Goal: Information Seeking & Learning: Get advice/opinions

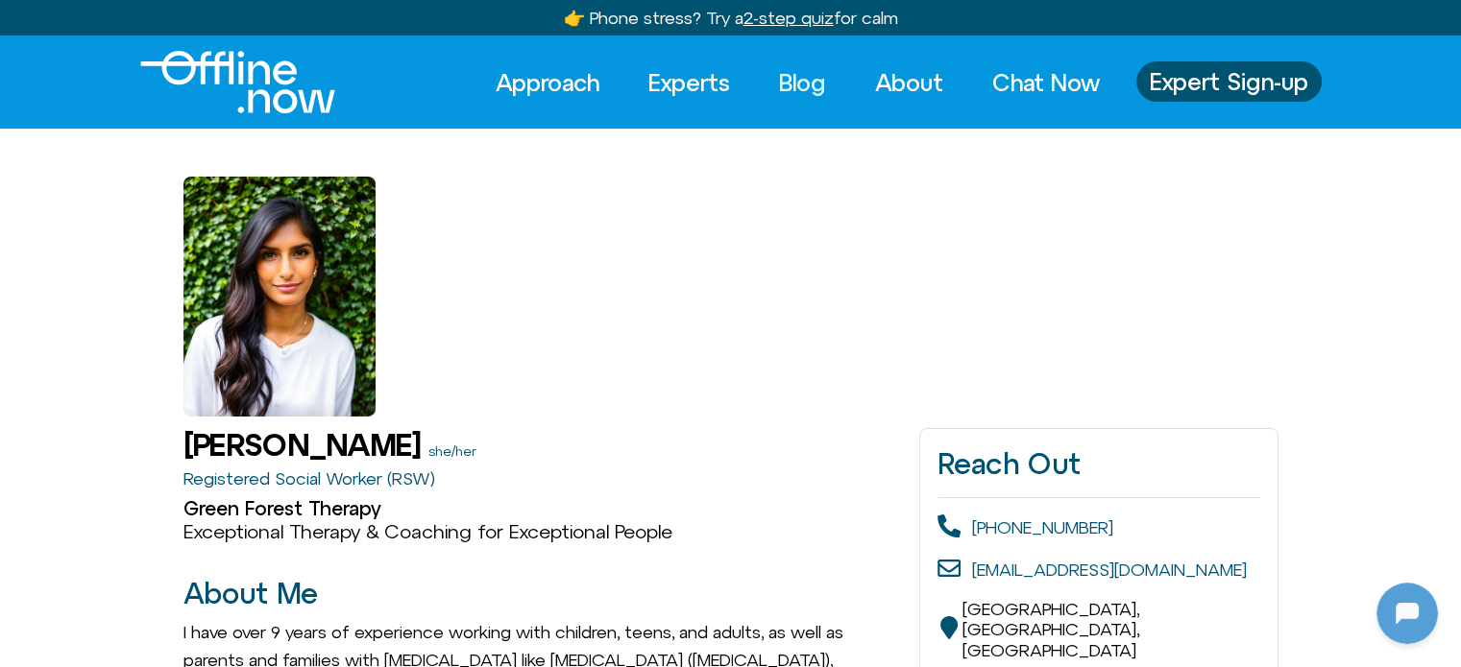
click at [803, 81] on link "Blog" at bounding box center [802, 82] width 82 height 42
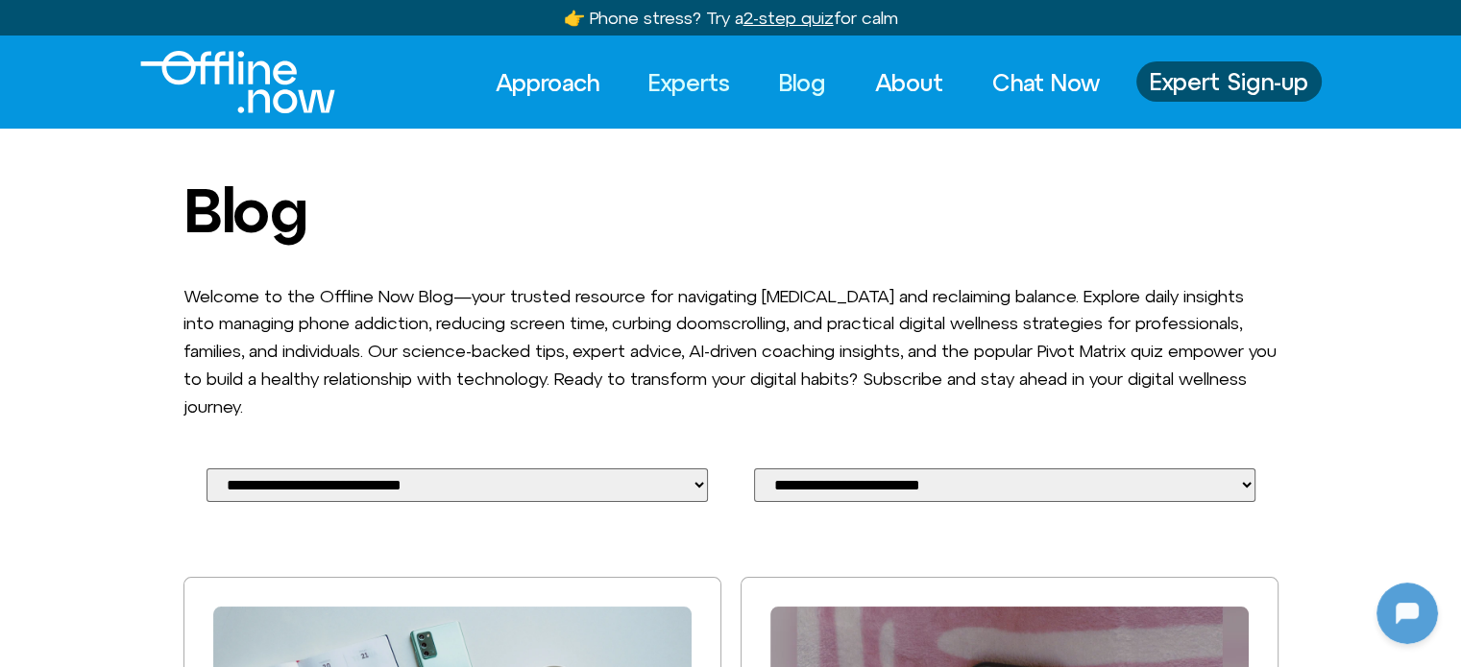
click at [690, 83] on link "Experts" at bounding box center [689, 82] width 116 height 42
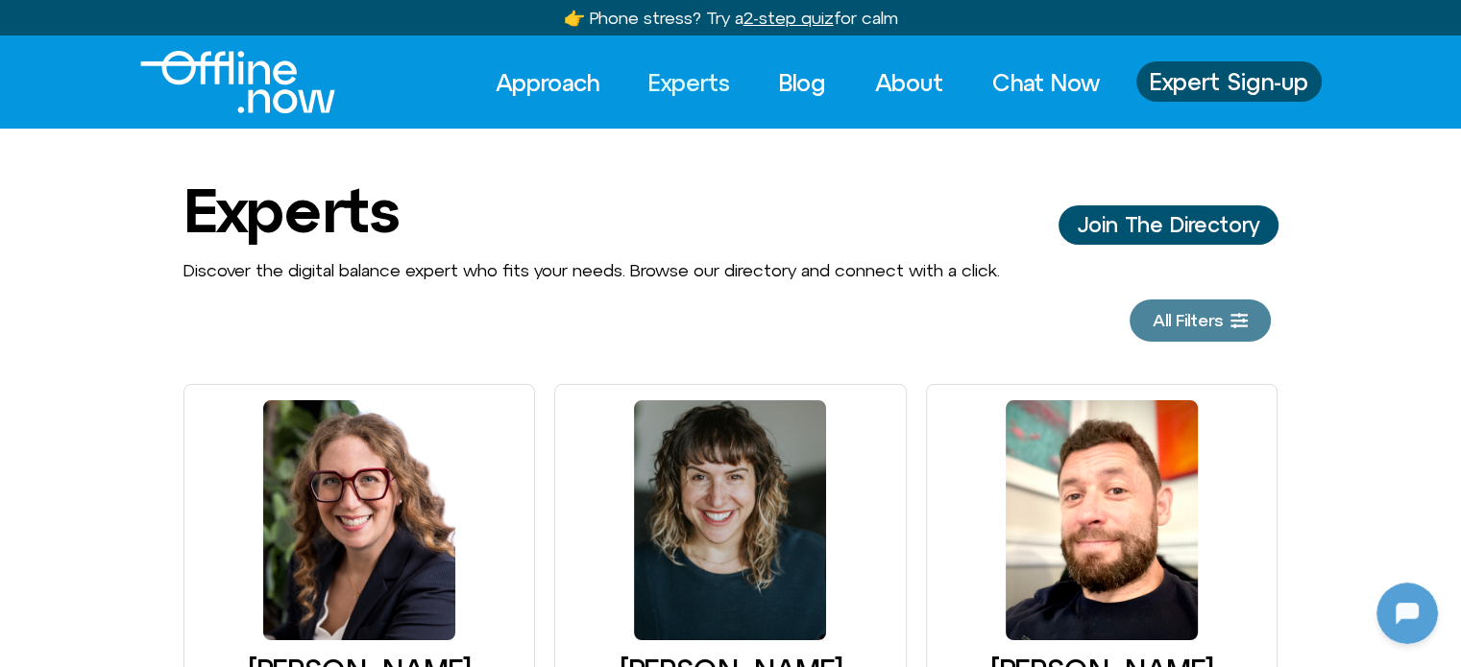
click at [1188, 322] on span "All Filters" at bounding box center [1187, 320] width 70 height 19
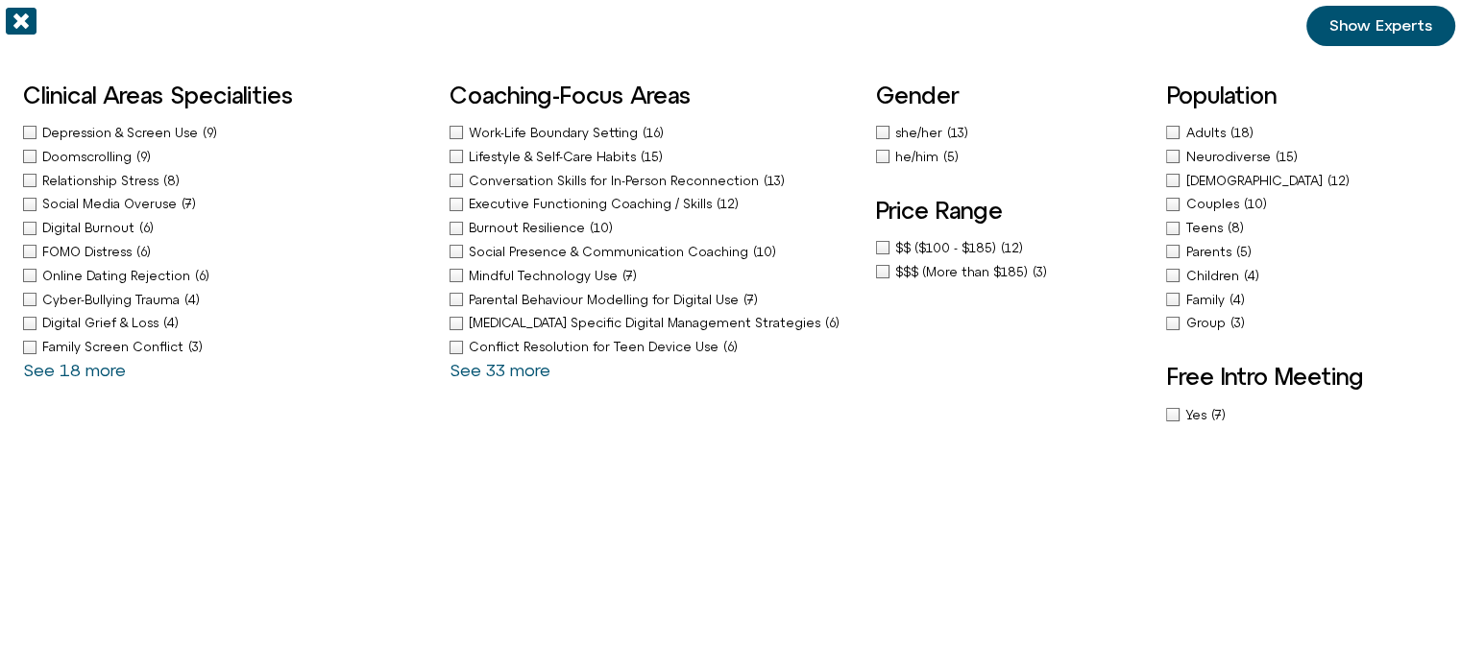
click at [553, 132] on span "Work-Life Boundary Setting" at bounding box center [556, 133] width 174 height 14
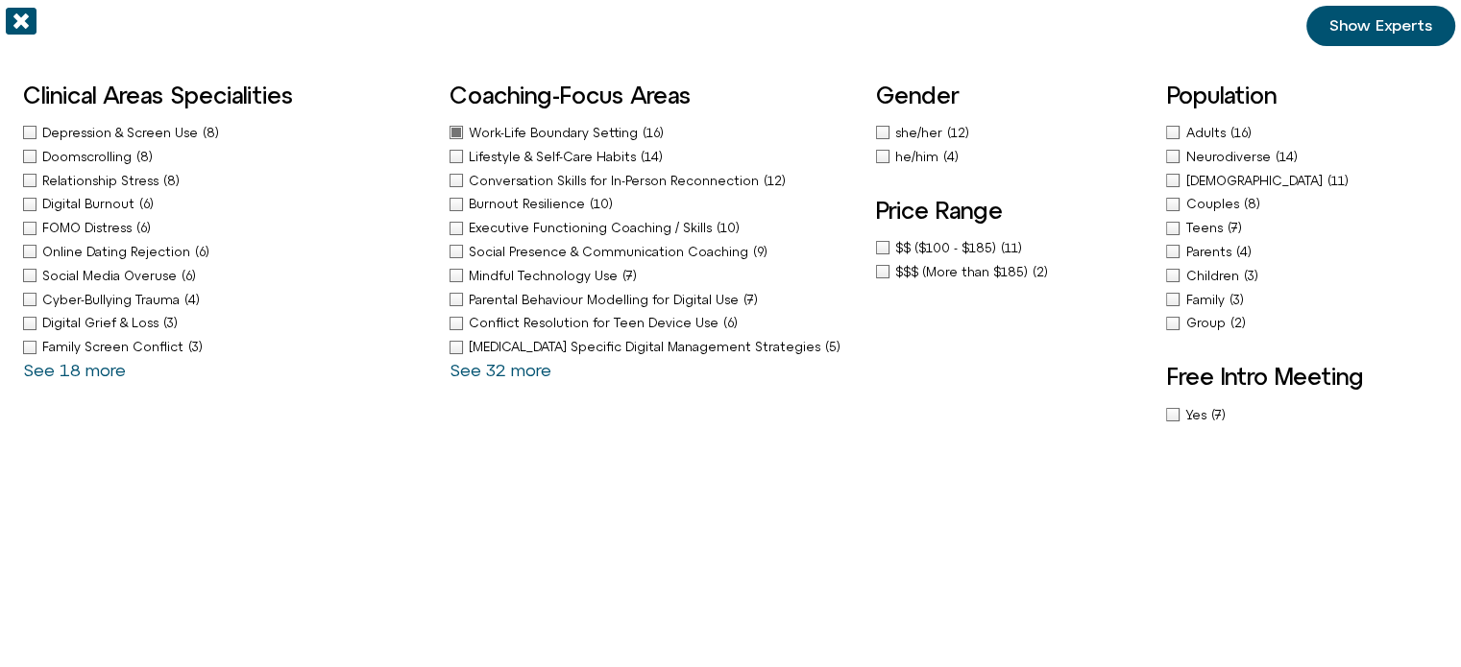
click at [85, 247] on span "Online Dating Rejection" at bounding box center [118, 252] width 153 height 14
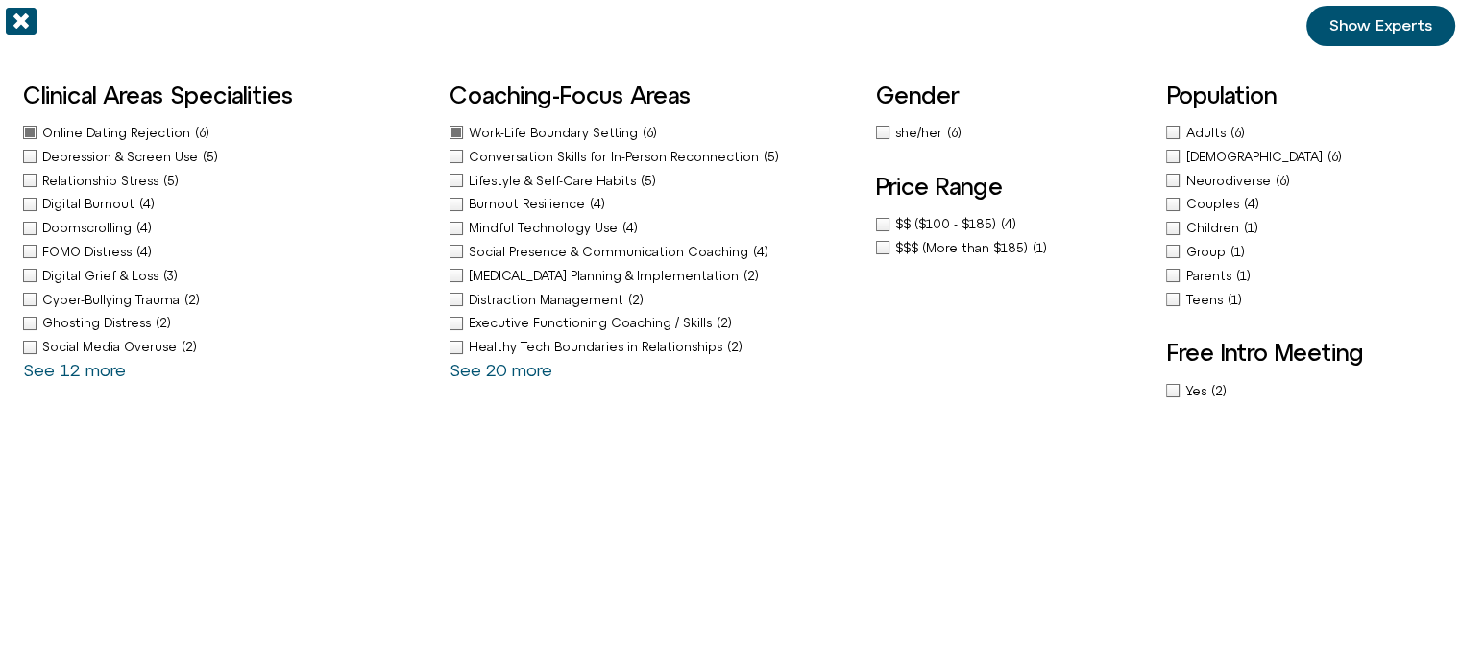
click at [918, 134] on span "she/her" at bounding box center [921, 133] width 52 height 14
click at [1364, 25] on span "Show Experts" at bounding box center [1380, 25] width 103 height 17
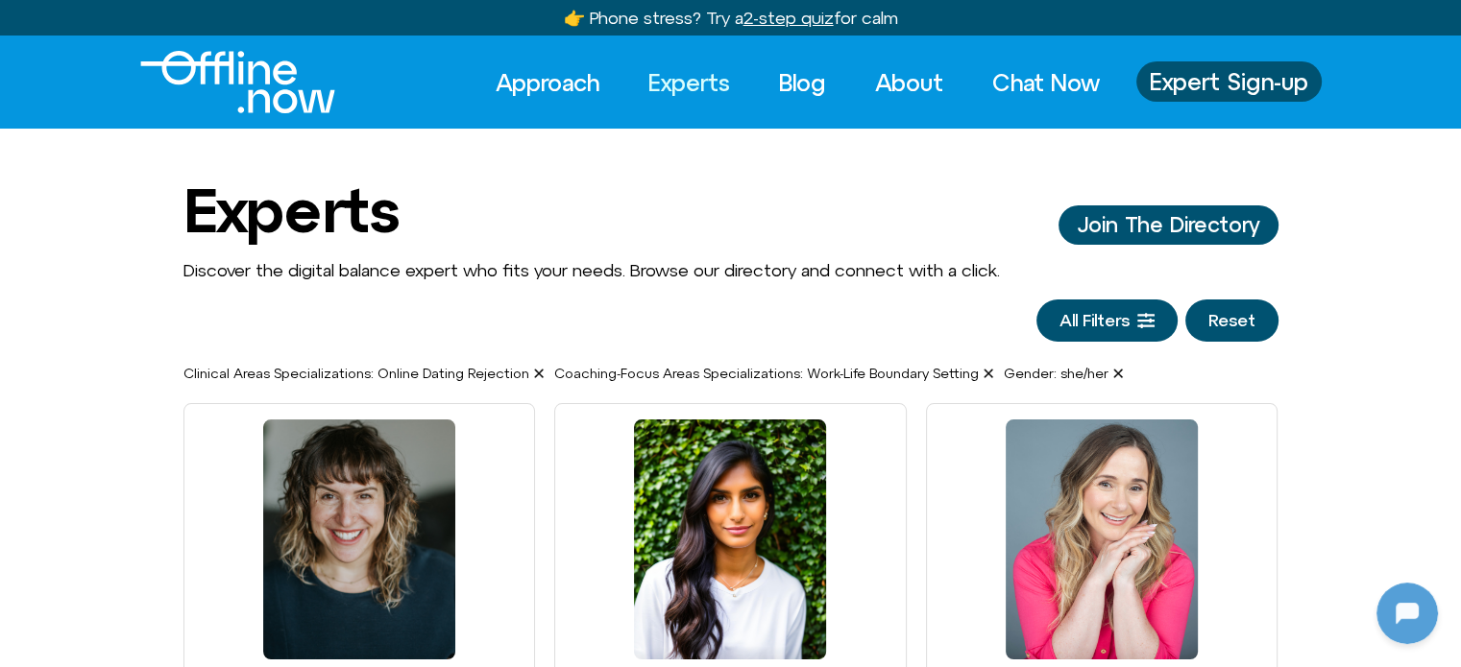
click at [695, 78] on link "Experts" at bounding box center [689, 82] width 116 height 42
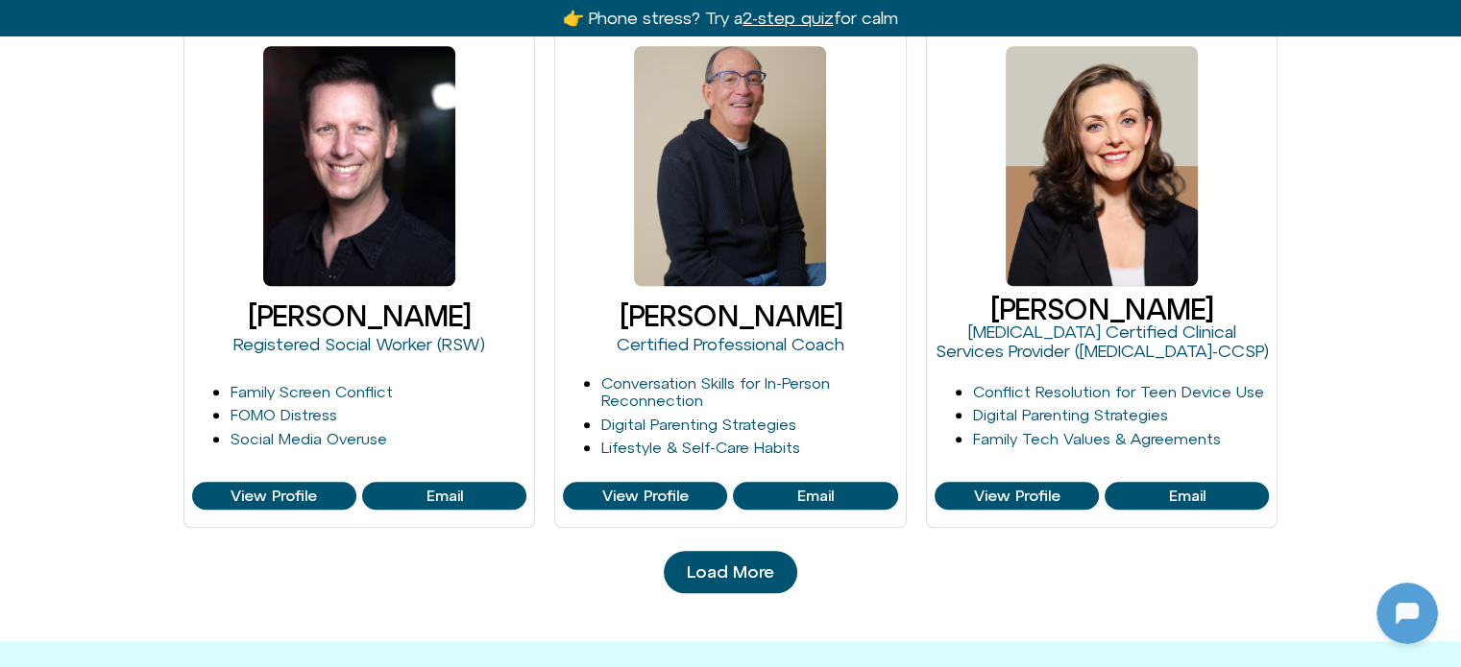
scroll to position [2209, 0]
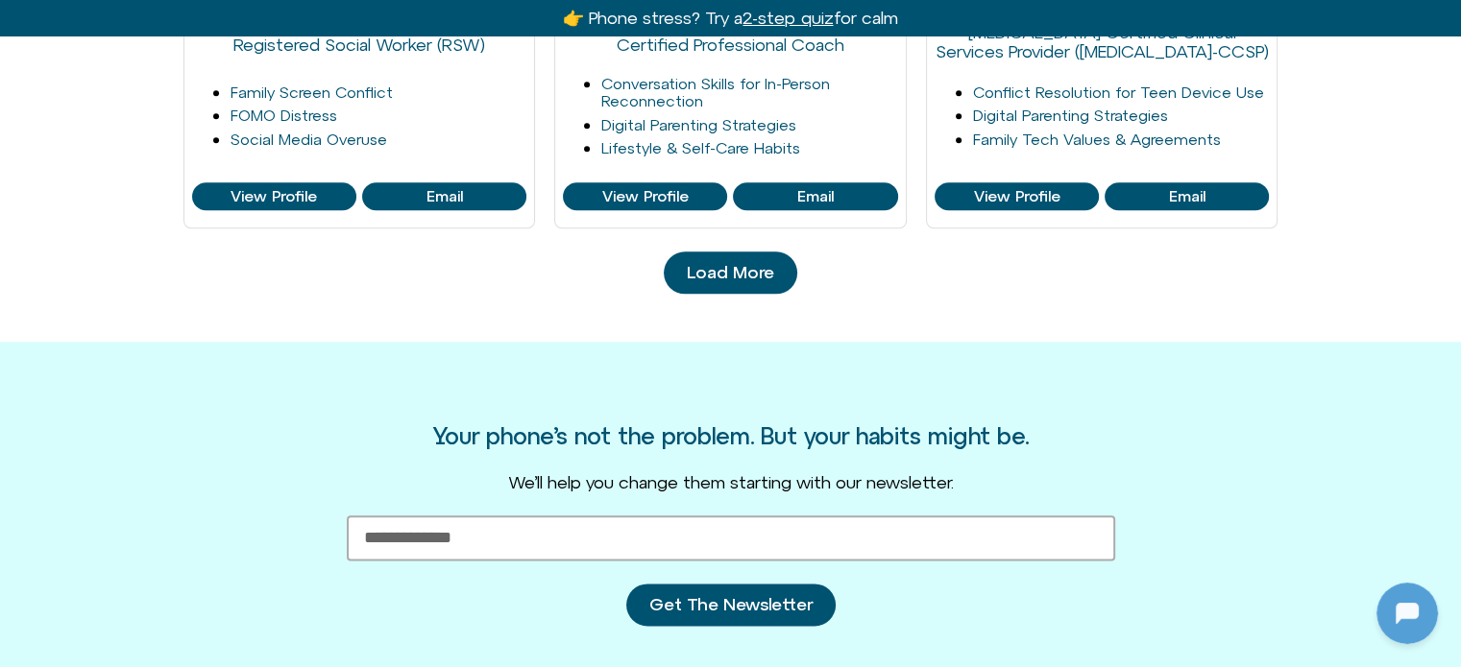
click at [757, 287] on link "Load More" at bounding box center [730, 273] width 133 height 42
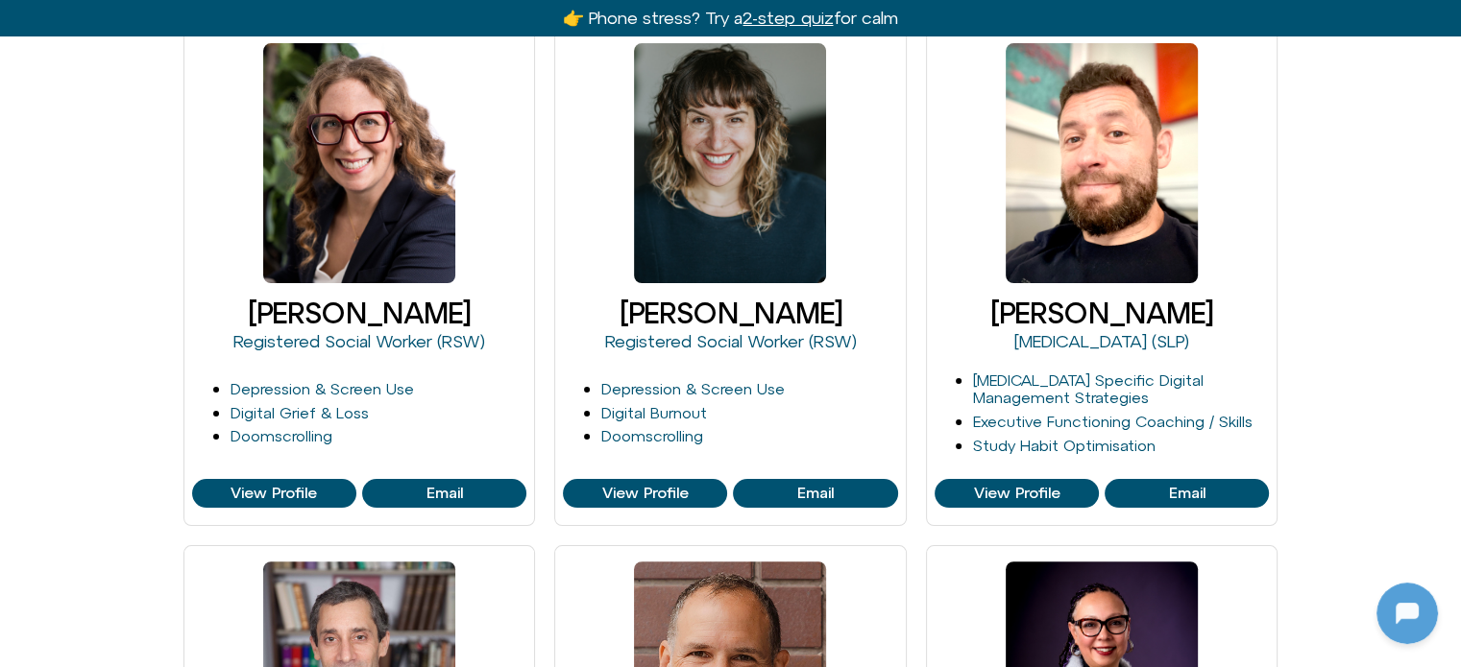
scroll to position [0, 0]
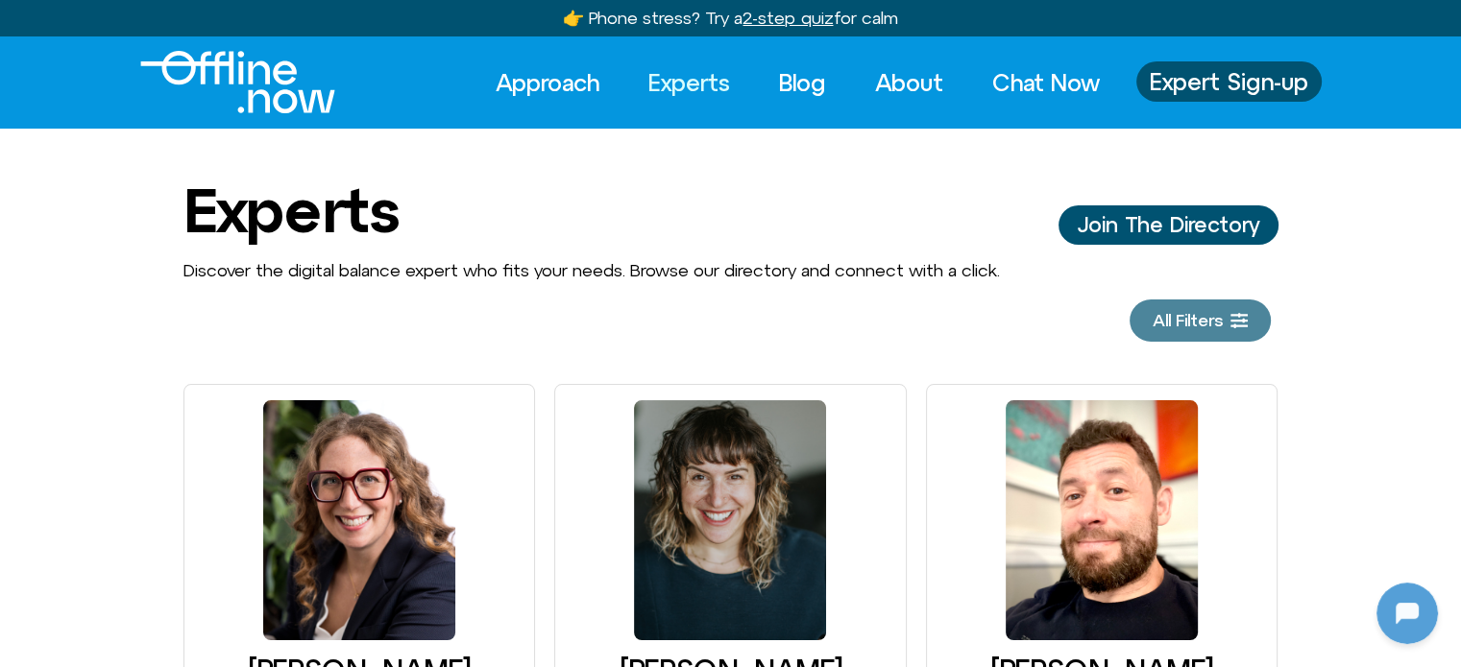
click at [1223, 322] on span "All Filters" at bounding box center [1199, 320] width 95 height 19
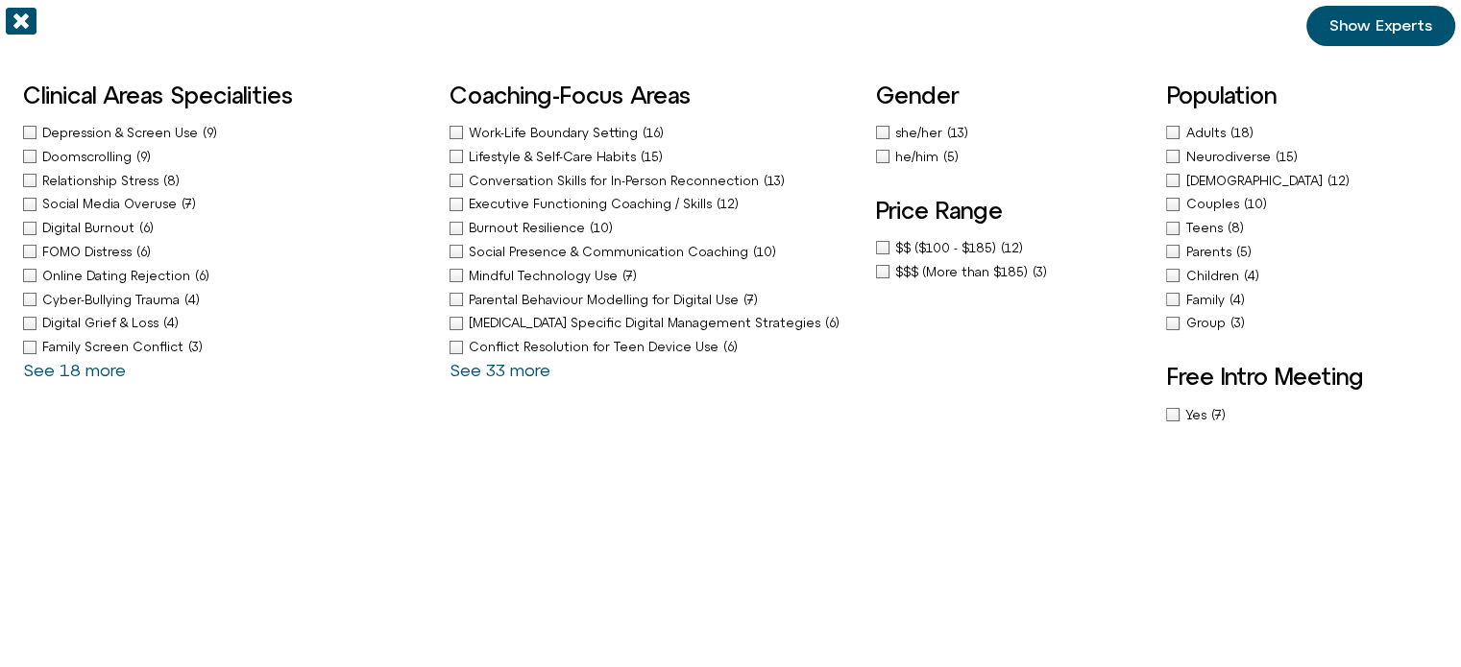
click at [917, 132] on span "she/her" at bounding box center [921, 133] width 52 height 14
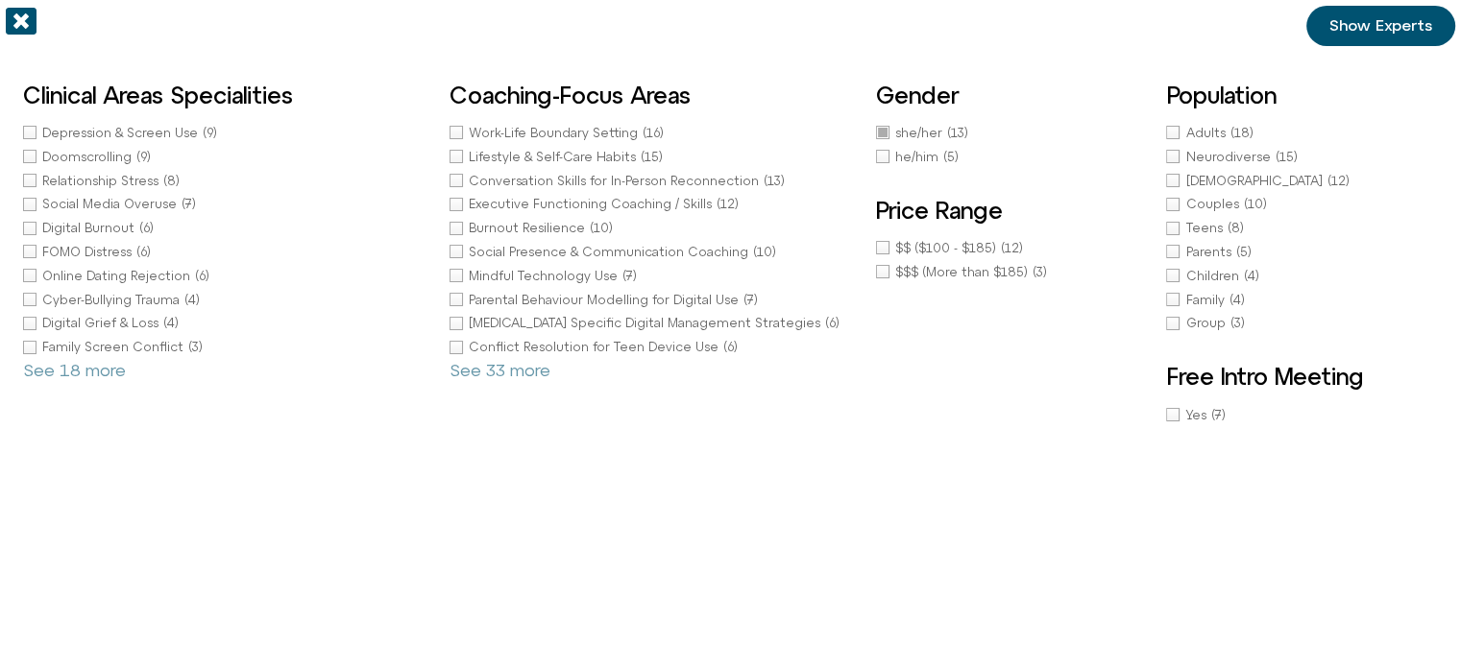
click at [1370, 26] on span "Show Experts" at bounding box center [1380, 25] width 103 height 17
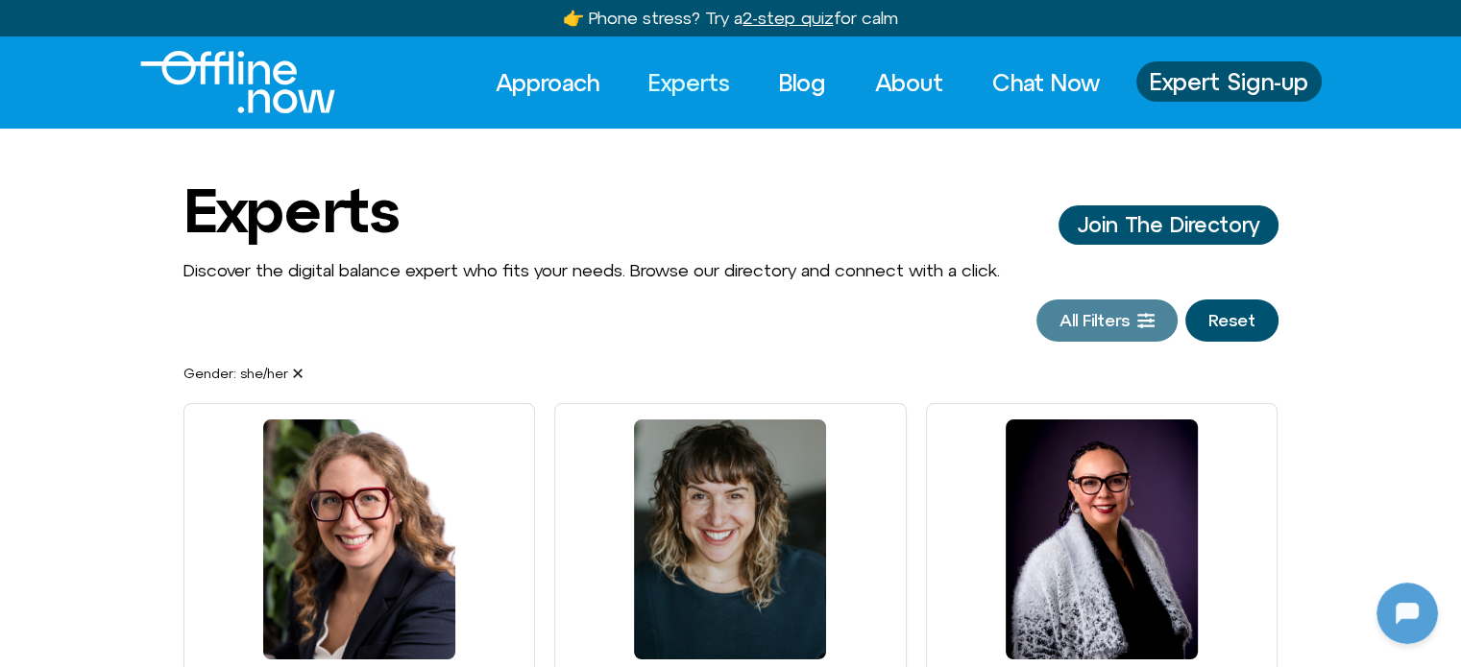
click at [1110, 322] on span "All Filters" at bounding box center [1094, 320] width 70 height 19
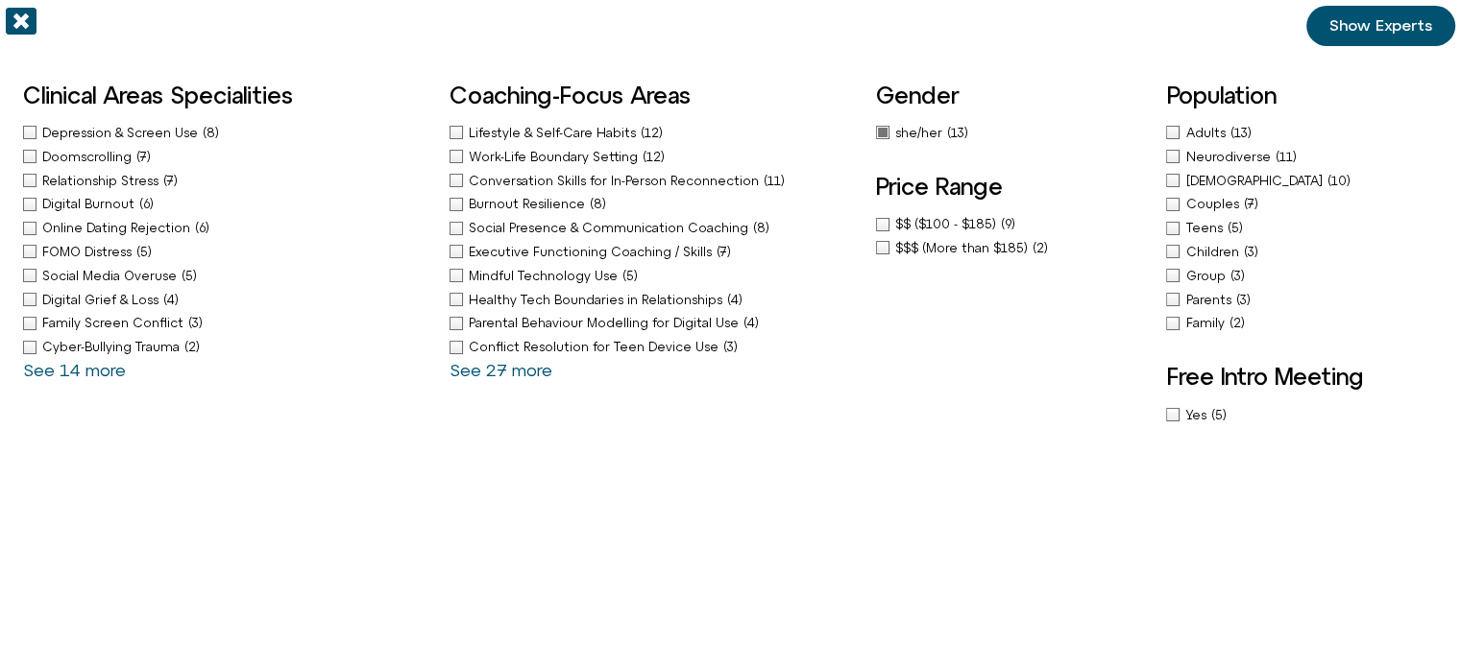
click at [879, 132] on div "she/her (13)" at bounding box center [885, 133] width 19 height 20
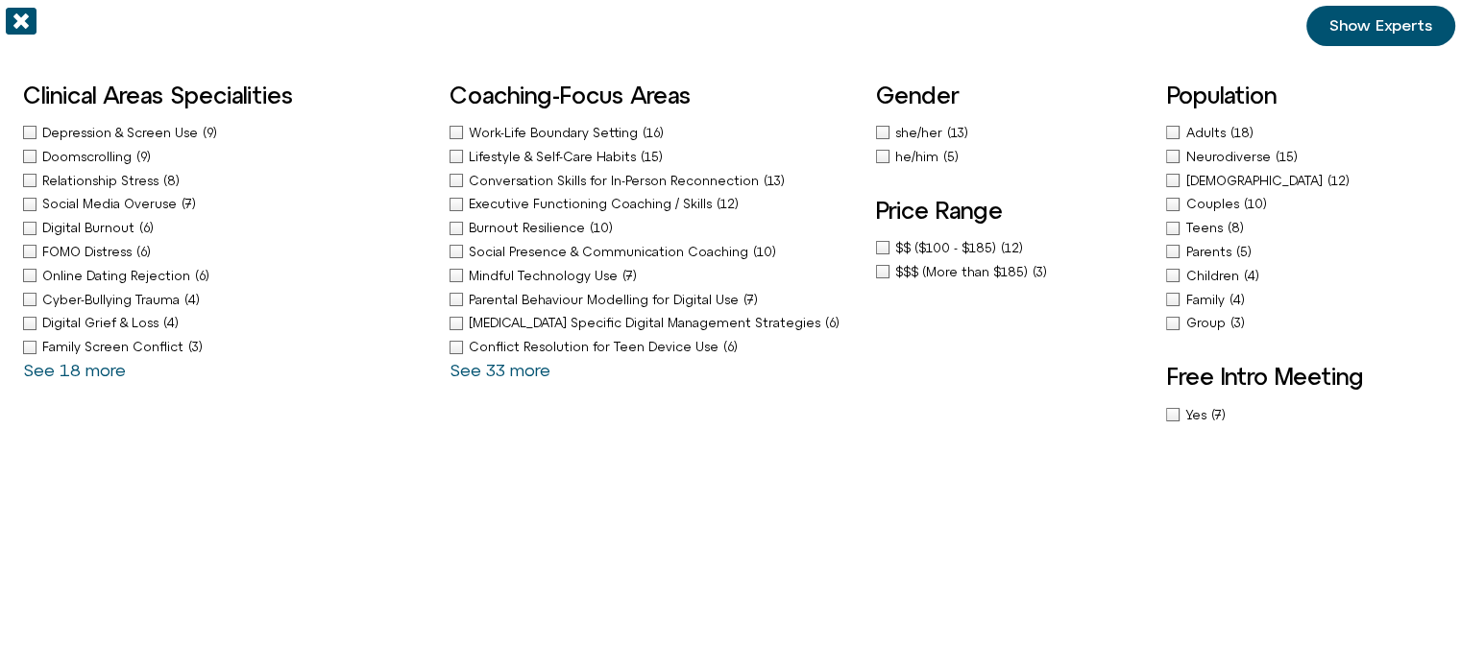
click at [1168, 179] on div "LGBTQ+ (12)" at bounding box center [1302, 181] width 272 height 20
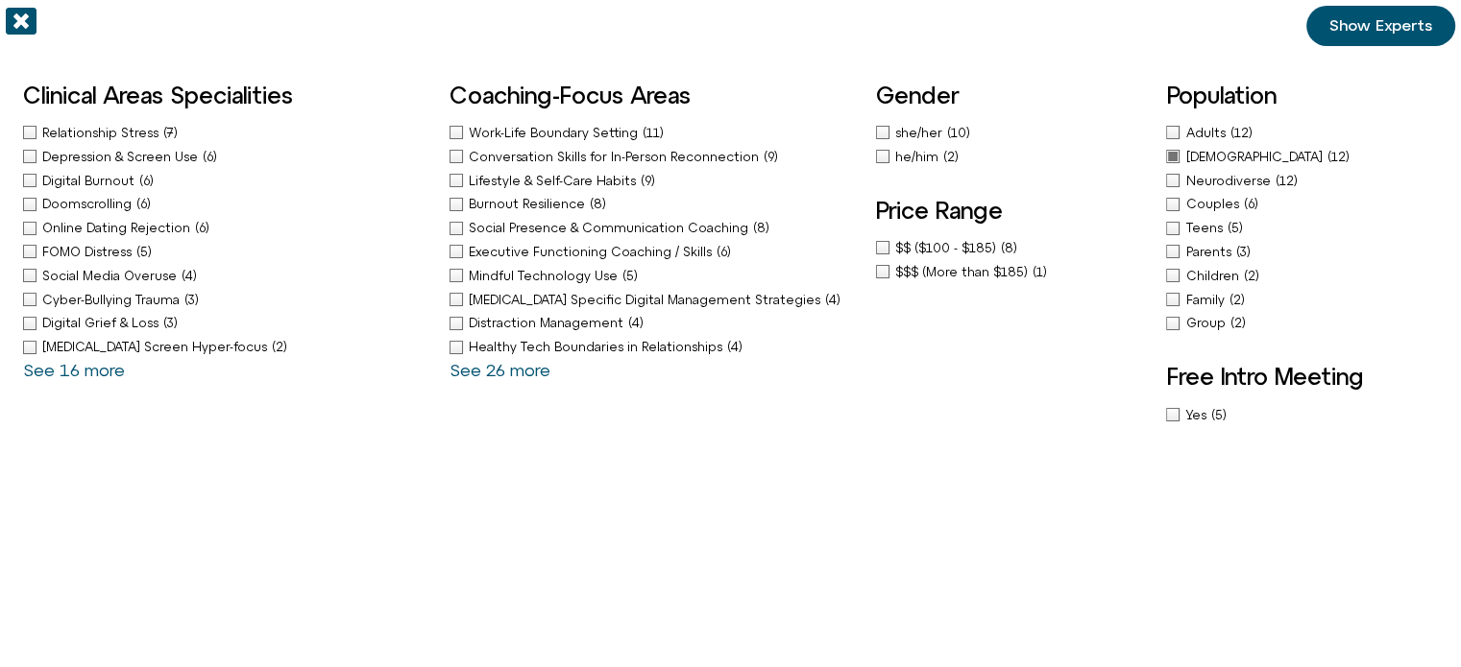
click at [1364, 30] on span "Show Experts" at bounding box center [1380, 25] width 103 height 17
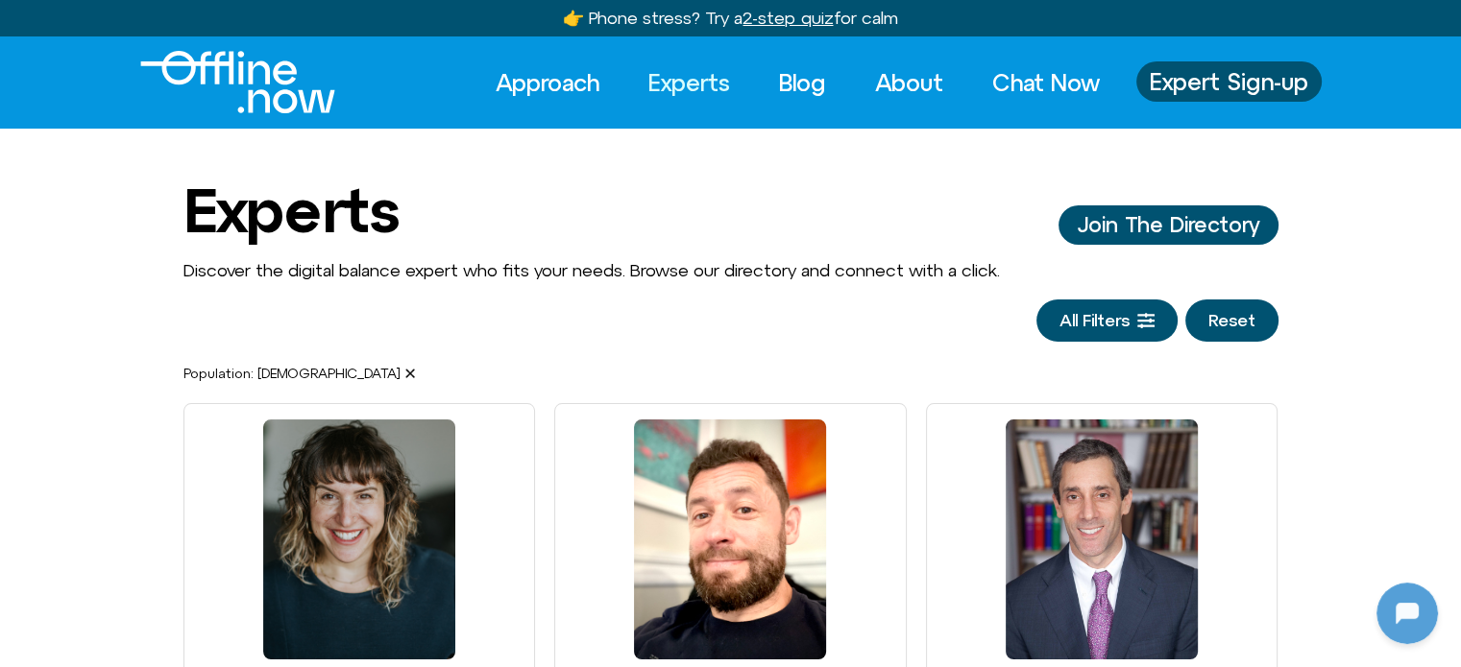
click at [1231, 324] on button "Reset" at bounding box center [1231, 321] width 93 height 42
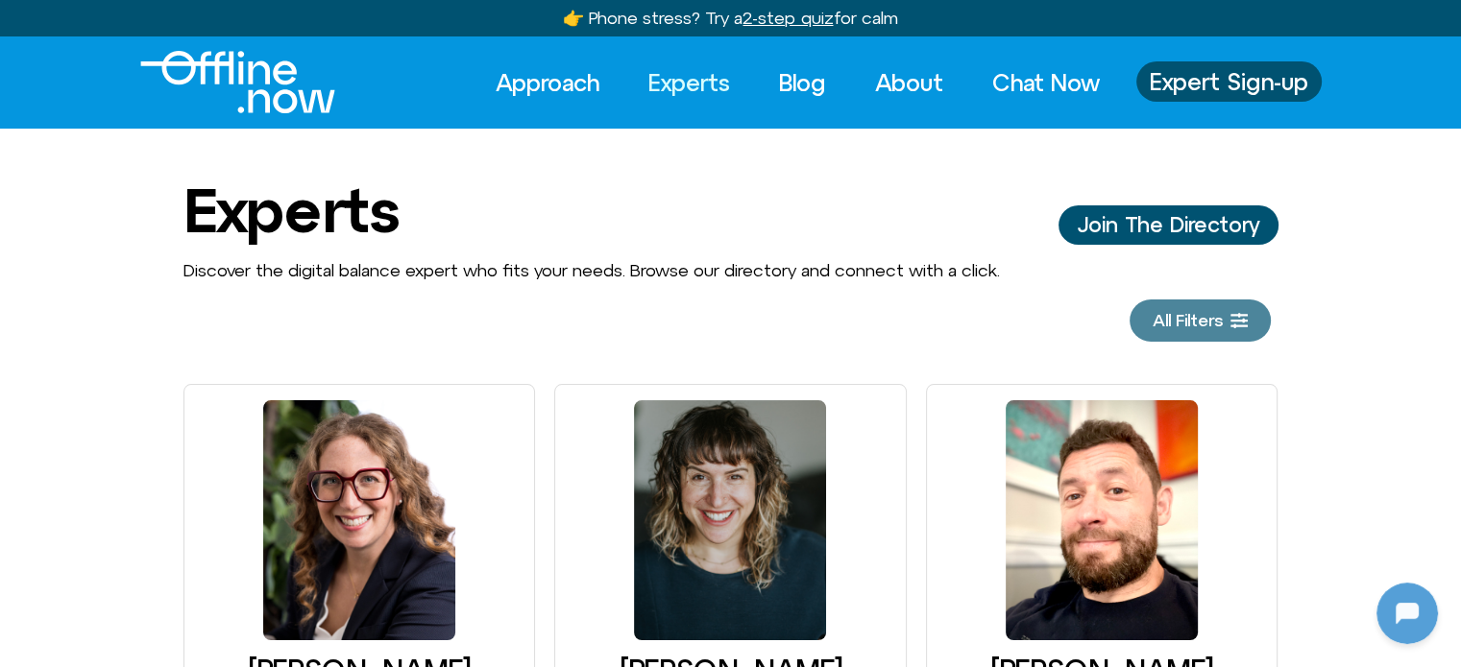
click at [1228, 320] on span "All Filters" at bounding box center [1199, 320] width 95 height 19
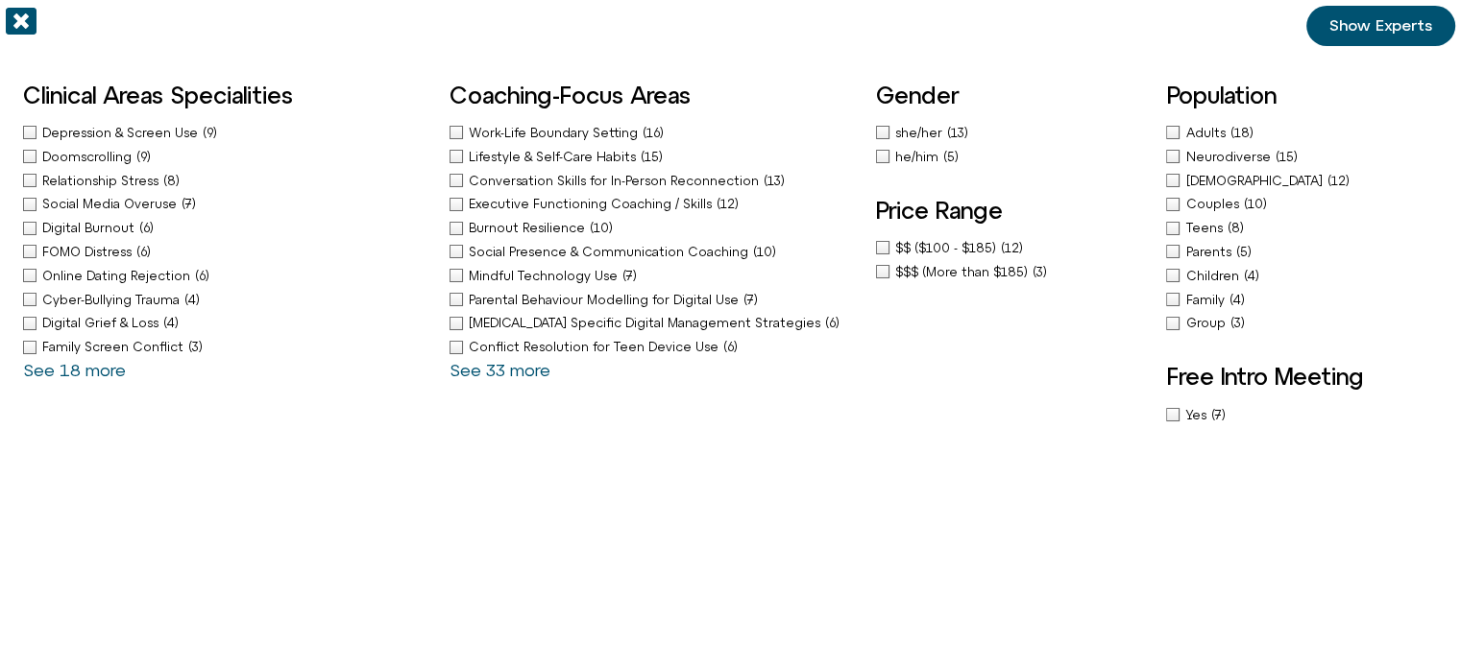
click at [522, 341] on span "Conflict Resolution for Teen Device Use" at bounding box center [596, 347] width 254 height 14
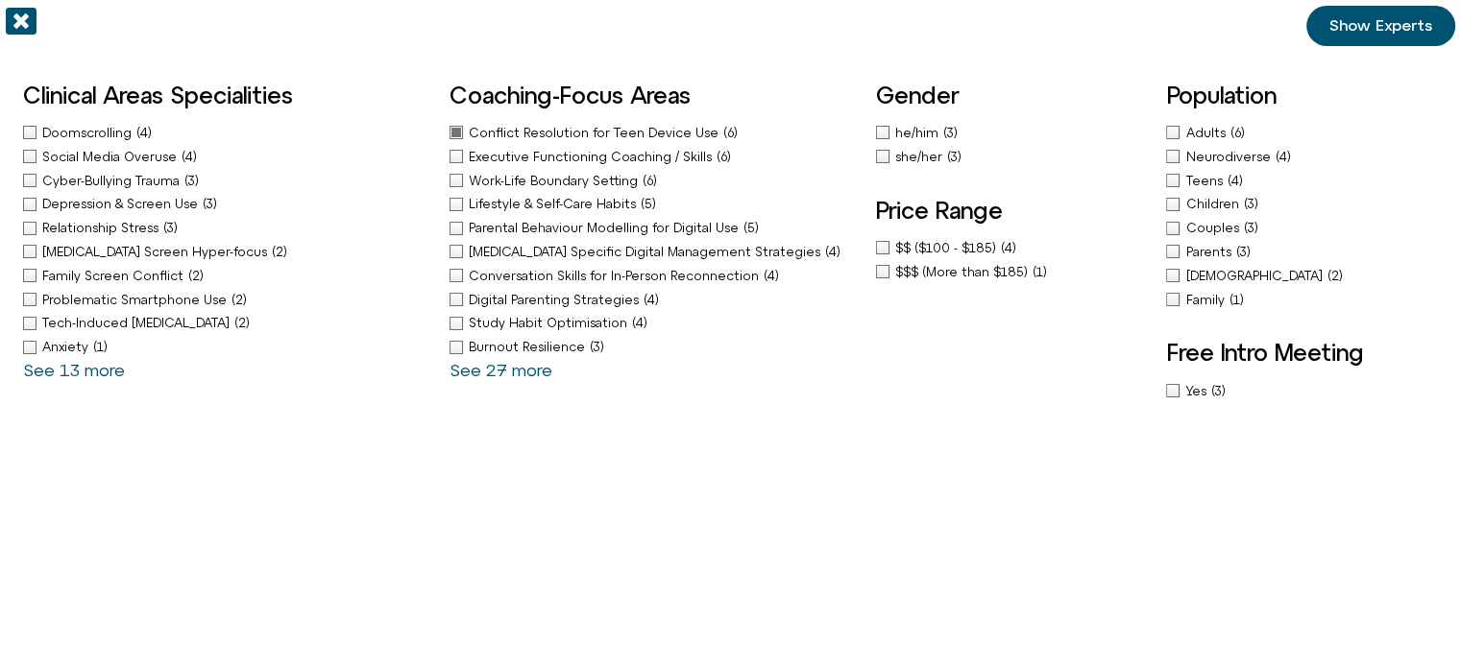
click at [906, 137] on span "he/him" at bounding box center [919, 133] width 48 height 14
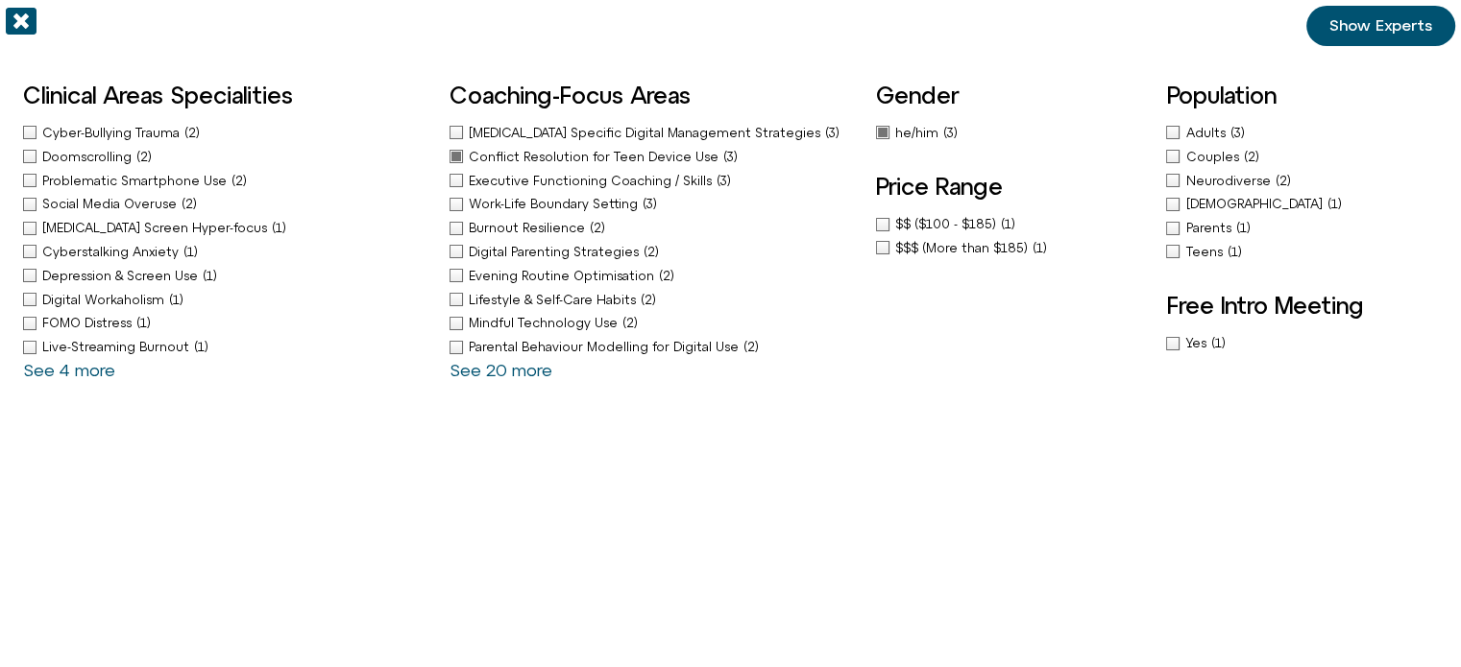
click at [1191, 126] on span "Adults" at bounding box center [1207, 133] width 44 height 14
click at [1368, 11] on link "Show Experts" at bounding box center [1380, 26] width 149 height 40
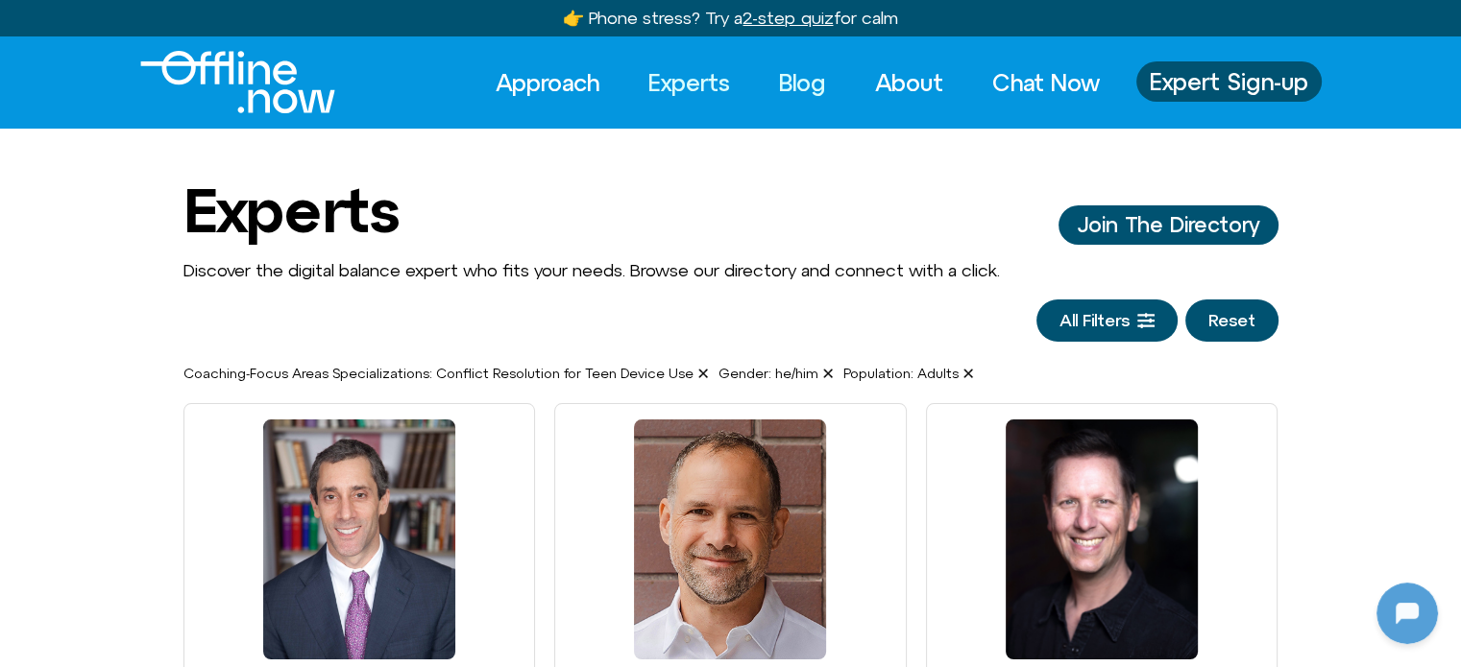
click at [815, 86] on link "Blog" at bounding box center [802, 82] width 82 height 42
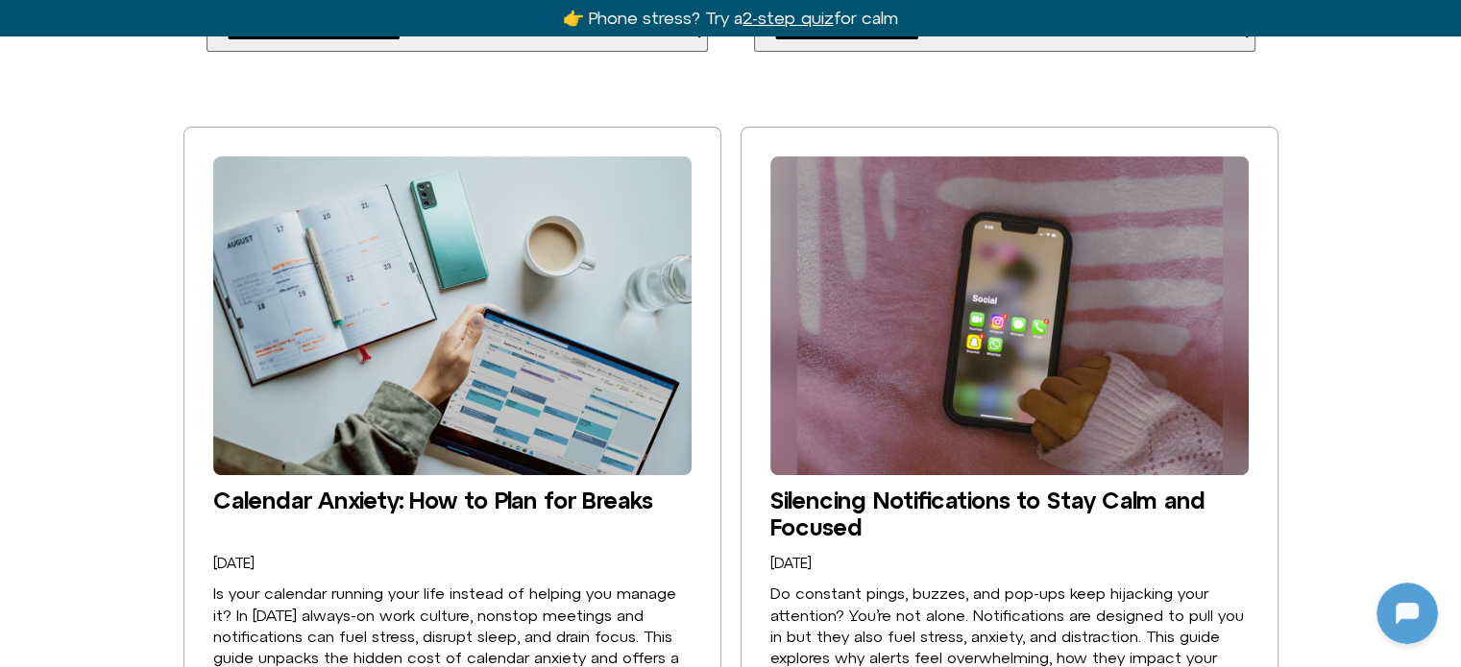
scroll to position [96, 0]
